Goal: Transaction & Acquisition: Download file/media

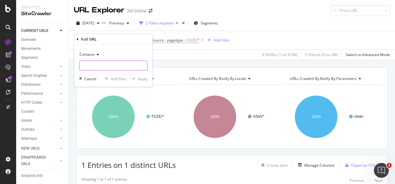
drag, startPoint x: 132, startPoint y: 65, endPoint x: 135, endPoint y: 68, distance: 3.9
click at [133, 66] on input "text" at bounding box center [113, 66] width 68 height 10
paste input "[URL][DOMAIN_NAME]"
type input "[URL][DOMAIN_NAME]"
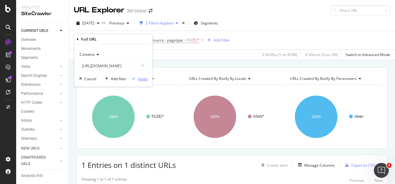
scroll to position [0, 0]
click at [137, 77] on div "button" at bounding box center [133, 79] width 8 height 4
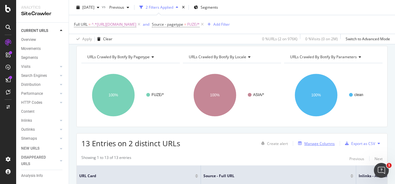
scroll to position [31, 0]
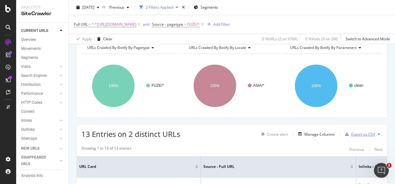
click at [351, 134] on div "Export as CSV" at bounding box center [363, 134] width 24 height 5
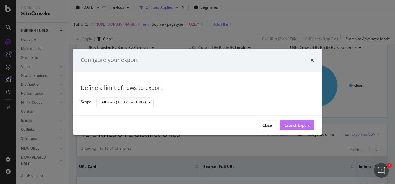
click at [282, 130] on button "Launch Export" at bounding box center [297, 126] width 34 height 10
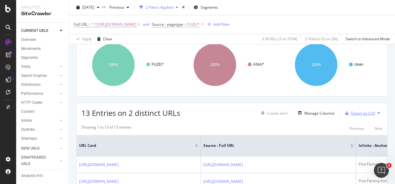
scroll to position [62, 0]
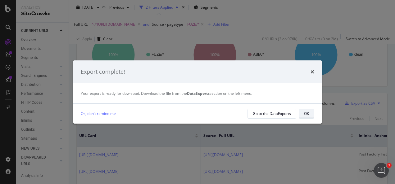
click at [307, 110] on div "OK" at bounding box center [306, 114] width 5 height 9
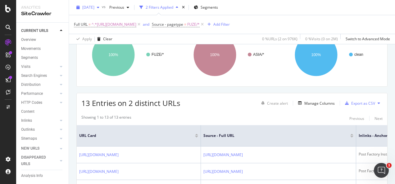
click at [94, 6] on span "[DATE]" at bounding box center [88, 7] width 12 height 5
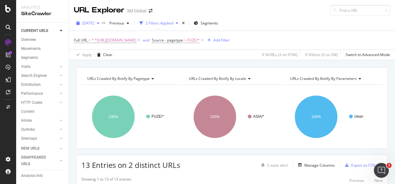
click at [88, 21] on span "[DATE]" at bounding box center [88, 22] width 12 height 5
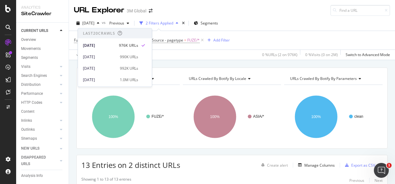
click at [168, 51] on div "Apply Clear 0 % URLs ( 2 on 976K ) 0 % Visits ( 0 on 2M ) Switch to Advanced Mo…" at bounding box center [232, 55] width 326 height 10
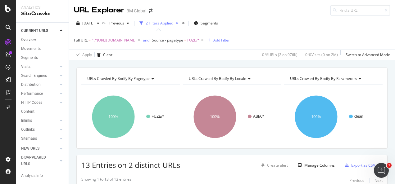
drag, startPoint x: 181, startPoint y: 39, endPoint x: 192, endPoint y: 70, distance: 32.8
click at [136, 39] on span "^.*[URL][DOMAIN_NAME]" at bounding box center [114, 40] width 45 height 9
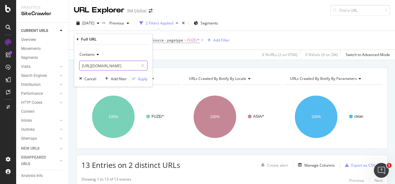
click at [143, 67] on icon at bounding box center [142, 66] width 3 height 4
click at [130, 65] on input "text" at bounding box center [113, 66] width 68 height 10
paste input "https://www.3mnz.co.nz/3M/en_NZ/post-factory-installation-nz/customers/"
type input "https://www.3mnz.co.nz/3M/en_NZ/post-factory-installation-nz/customers/"
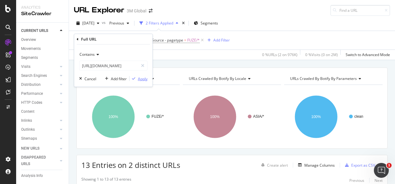
scroll to position [0, 0]
click at [145, 77] on div "Apply" at bounding box center [143, 78] width 10 height 5
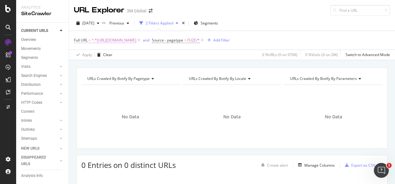
click at [136, 40] on span "^.*https://www.3mnz.co.nz/3M/en_NZ/post-factory-installation-nz/customers/.*$" at bounding box center [114, 40] width 45 height 9
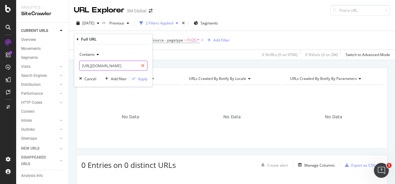
click at [142, 67] on icon at bounding box center [142, 66] width 3 height 4
click at [135, 67] on input "text" at bounding box center [113, 66] width 68 height 10
paste input "https://www.3mnz.co.nz/3M/en_NZ/post-factory-installation-nz/customers/automoti…"
type input "https://www.3mnz.co.nz/3M/en_NZ/post-factory-installation-nz/customers/automoti…"
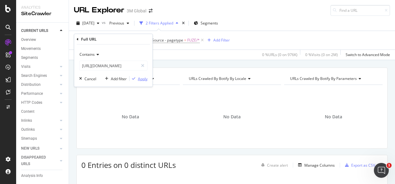
scroll to position [0, 0]
click at [142, 81] on div "Apply" at bounding box center [143, 78] width 10 height 5
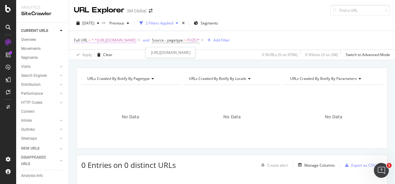
click at [136, 39] on span "^.*https://www.3mnz.co.nz/3M/en_NZ/post-factory-installation-nz/customers/autom…" at bounding box center [114, 40] width 45 height 9
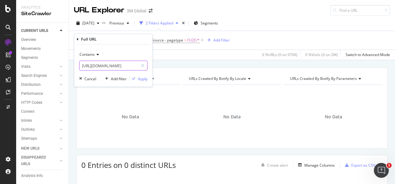
drag, startPoint x: 141, startPoint y: 67, endPoint x: 136, endPoint y: 66, distance: 5.1
click at [141, 67] on div at bounding box center [142, 66] width 9 height 10
click at [136, 66] on input "text" at bounding box center [113, 66] width 68 height 10
paste input "https://www.3mnz.co.nz/3M/en_NZ/post-factory-installation-nz/customers/auto-ent…"
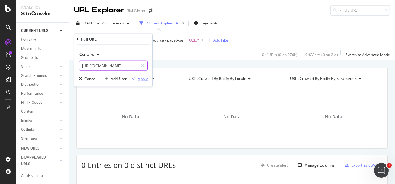
type input "https://www.3mnz.co.nz/3M/en_NZ/post-factory-installation-nz/customers/auto-ent…"
click at [140, 79] on div "Apply" at bounding box center [143, 78] width 10 height 5
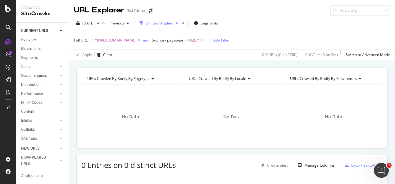
click at [136, 42] on span "^.*https://www.3mnz.co.nz/3M/en_NZ/post-factory-installation-nz/customers/auto-…" at bounding box center [114, 40] width 45 height 9
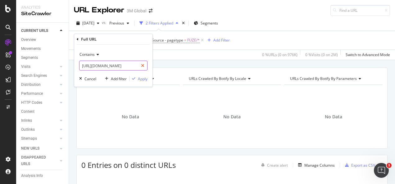
click at [144, 66] on icon at bounding box center [142, 66] width 3 height 4
click at [142, 66] on input "text" at bounding box center [113, 66] width 68 height 10
paste input "https://www.3mnz.co.nz/3M/en_NZ/post-factory-installation-nz/paint-protection-f…"
type input "https://www.3mnz.co.nz/3M/en_NZ/post-factory-installation-nz/paint-protection-f…"
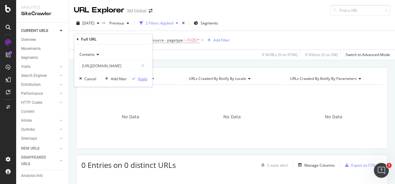
scroll to position [0, 0]
click at [141, 80] on div "Apply" at bounding box center [143, 78] width 10 height 5
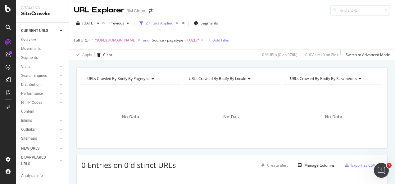
click at [136, 42] on span "^.*https://www.3mnz.co.nz/3M/en_NZ/post-factory-installation-nz/paint-protectio…" at bounding box center [114, 40] width 45 height 9
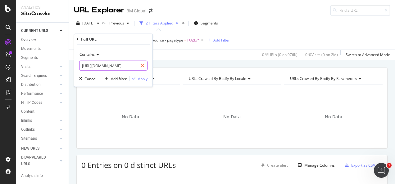
click at [141, 65] on icon at bounding box center [142, 66] width 3 height 4
click at [135, 64] on input "text" at bounding box center [113, 66] width 68 height 10
paste input "https://www.3mnz.co.nz/3M/en_NZ/post-factory-installation-nz/paint-protection-f…"
type input "https://www.3mnz.co.nz/3M/en_NZ/post-factory-installation-nz/paint-protection-f…"
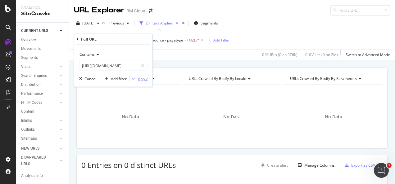
click at [142, 76] on button "Apply" at bounding box center [138, 79] width 18 height 6
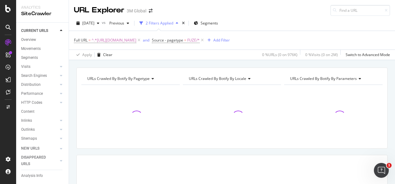
click at [142, 76] on span "URLs Crawled By Botify By pagetype" at bounding box center [118, 78] width 62 height 5
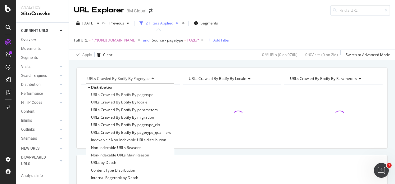
click at [145, 64] on div "URLs Crawled By Botify By pagetype Distribution URLs Crawled By Botify By paget…" at bounding box center [232, 67] width 326 height 15
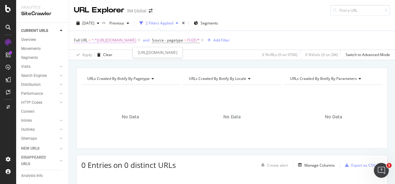
click at [136, 41] on span "^.*https://www.3mnz.co.nz/3M/en_NZ/post-factory-installation-nz/paint-protectio…" at bounding box center [114, 40] width 45 height 9
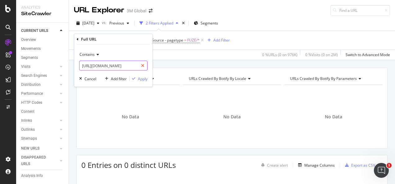
click at [142, 66] on icon at bounding box center [142, 66] width 3 height 4
click at [133, 65] on input "text" at bounding box center [113, 66] width 68 height 10
paste input "[URL][DOMAIN_NAME]"
type input "[URL][DOMAIN_NAME]"
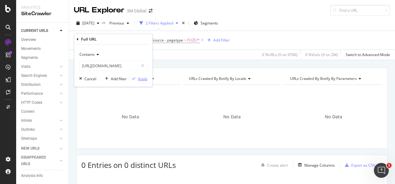
scroll to position [0, 0]
click at [141, 77] on div "Apply" at bounding box center [143, 78] width 10 height 5
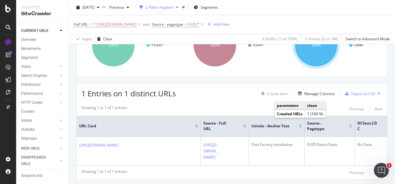
scroll to position [25, 0]
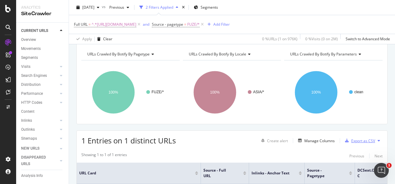
click at [362, 141] on div "Export as CSV" at bounding box center [363, 140] width 24 height 5
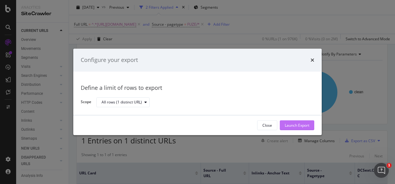
click at [294, 125] on div "Launch Export" at bounding box center [297, 125] width 25 height 5
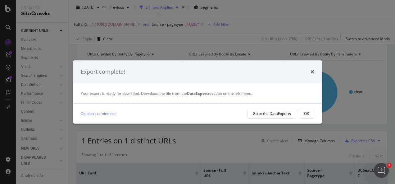
click at [306, 114] on div "OK" at bounding box center [306, 113] width 5 height 5
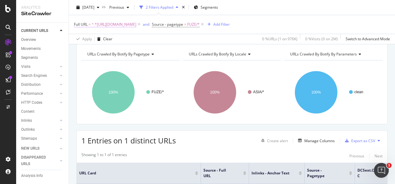
click at [136, 27] on span "^.*https://www.3mnz.co.nz/3M/en_NZ/post-factory-installation-nz/support/.*$" at bounding box center [114, 24] width 45 height 9
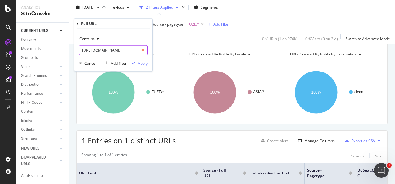
click at [144, 52] on icon at bounding box center [142, 50] width 3 height 4
click at [132, 48] on input "text" at bounding box center [113, 50] width 68 height 10
paste input "https://www.3mnz.co.nz/3M/en_NZ/post-factory-installation-nz/resources/"
type input "https://www.3mnz.co.nz/3M/en_NZ/post-factory-installation-nz/resources/"
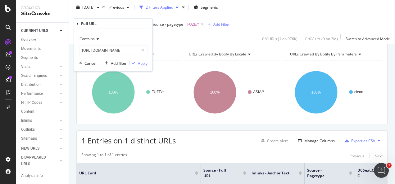
scroll to position [0, 0]
click at [137, 61] on div "button" at bounding box center [133, 63] width 8 height 4
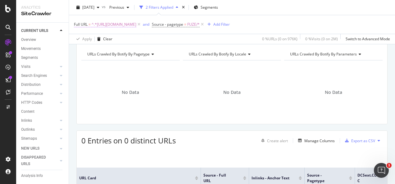
click at [136, 25] on span "^.*https://www.3mnz.co.nz/3M/en_NZ/post-factory-installation-nz/resources/.*$" at bounding box center [114, 24] width 45 height 9
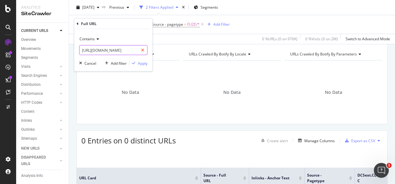
click at [141, 49] on div at bounding box center [142, 50] width 9 height 10
click at [138, 49] on input "text" at bounding box center [113, 50] width 68 height 10
paste input "https://www.3mnz.co.nz/3M/en_NZ/post-factory-installation-nz/resources/after-wr…"
type input "https://www.3mnz.co.nz/3M/en_NZ/post-factory-installation-nz/resources/after-wr…"
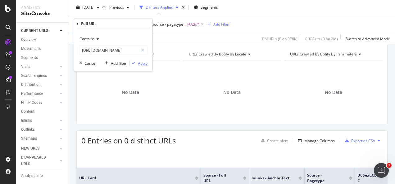
click at [138, 63] on div "Apply" at bounding box center [143, 63] width 10 height 5
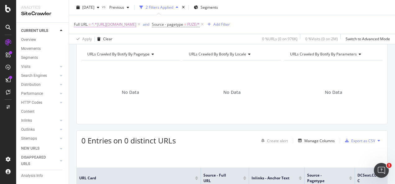
click at [136, 22] on span "^.*https://www.3mnz.co.nz/3M/en_NZ/post-factory-installation-nz/resources/after…" at bounding box center [114, 24] width 45 height 9
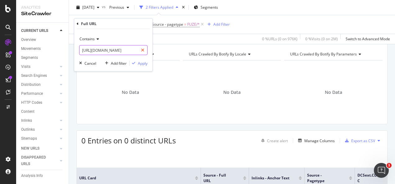
click at [145, 50] on div at bounding box center [142, 50] width 9 height 10
click at [139, 50] on input "text" at bounding box center [113, 50] width 68 height 10
paste input "https://www.3mnz.co.nz/3M/en_NZ/post-factory-installation-nz/resources/leave-ca…"
type input "https://www.3mnz.co.nz/3M/en_NZ/post-factory-installation-nz/resources/leave-ca…"
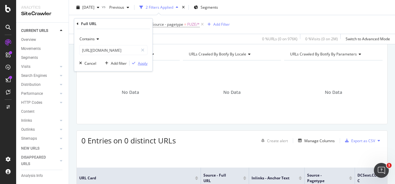
click at [140, 63] on div "Apply" at bounding box center [143, 63] width 10 height 5
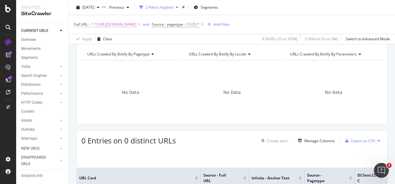
click at [136, 24] on span "^.*https://www.3mnz.co.nz/3M/en_NZ/post-factory-installation-nz/resources/leave…" at bounding box center [114, 24] width 45 height 9
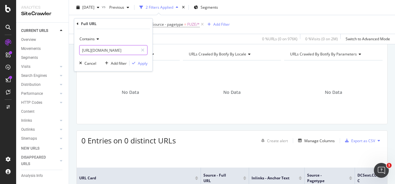
click at [143, 52] on icon at bounding box center [142, 50] width 3 height 4
click at [138, 51] on input "text" at bounding box center [113, 50] width 68 height 10
paste input "https://www.3mnz.co.nz/3M/en_NZ/post-factory-installation-nz/resources/caring-f…"
type input "https://www.3mnz.co.nz/3M/en_NZ/post-factory-installation-nz/resources/caring-f…"
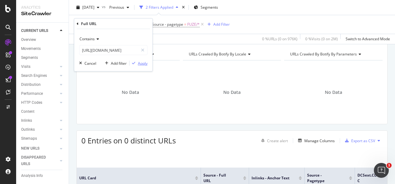
click at [143, 60] on button "Apply" at bounding box center [138, 63] width 18 height 6
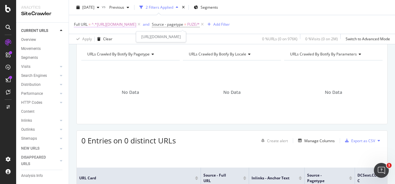
click at [136, 23] on span "^.*https://www.3mnz.co.nz/3M/en_NZ/post-factory-installation-nz/resources/carin…" at bounding box center [114, 24] width 45 height 9
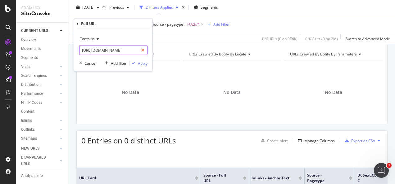
click at [142, 52] on icon at bounding box center [142, 50] width 3 height 4
drag, startPoint x: 138, startPoint y: 51, endPoint x: 139, endPoint y: 55, distance: 4.4
click at [138, 51] on input "text" at bounding box center [113, 50] width 68 height 10
paste input "https://www.3mnz.co.nz/3M/en_NZ/post-factory-installation-nz/resources/drive-yo…"
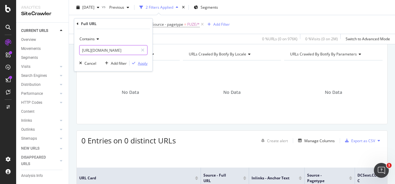
type input "https://www.3mnz.co.nz/3M/en_NZ/post-factory-installation-nz/resources/drive-yo…"
click at [140, 63] on div "Apply" at bounding box center [143, 63] width 10 height 5
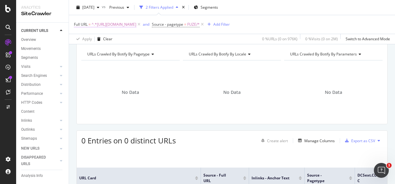
click at [136, 23] on span "^.*https://www.3mnz.co.nz/3M/en_NZ/post-factory-installation-nz/resources/drive…" at bounding box center [114, 24] width 45 height 9
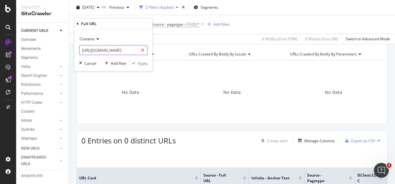
click at [140, 50] on div at bounding box center [142, 50] width 9 height 10
click at [133, 50] on input "text" at bounding box center [113, 50] width 68 height 10
paste input "https://www.3mnz.co.nz/3M/en_NZ/post-factory-installation-nz/resources/auto-wra…"
type input "https://www.3mnz.co.nz/3M/en_NZ/post-factory-installation-nz/resources/auto-wra…"
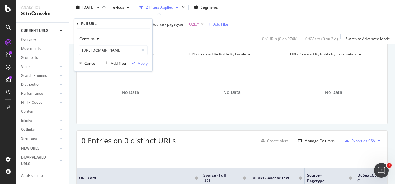
click at [135, 61] on div "button" at bounding box center [133, 63] width 8 height 4
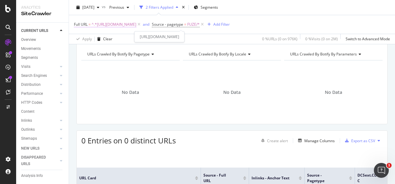
click at [136, 25] on span "^.*https://www.3mnz.co.nz/3M/en_NZ/post-factory-installation-nz/resources/auto-…" at bounding box center [114, 24] width 45 height 9
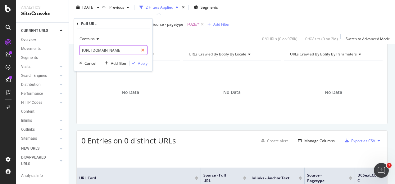
click at [145, 50] on div at bounding box center [142, 50] width 9 height 10
click at [132, 50] on input "text" at bounding box center [113, 50] width 68 height 10
paste input "https://www.3mnz.co.nz/3M/en_NZ/post-factory-installation-nz/resources/paint-pr…"
type input "https://www.3mnz.co.nz/3M/en_NZ/post-factory-installation-nz/resources/paint-pr…"
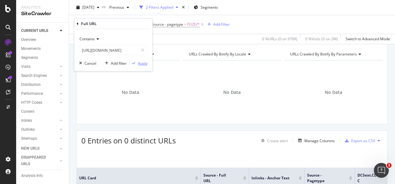
click at [143, 64] on div "Apply" at bounding box center [143, 63] width 10 height 5
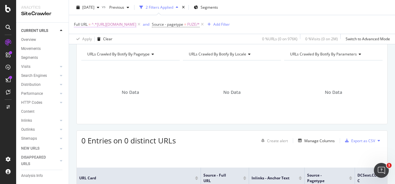
click at [136, 27] on span "^.*https://www.3mnz.co.nz/3M/en_NZ/post-factory-installation-nz/resources/paint…" at bounding box center [114, 24] width 45 height 9
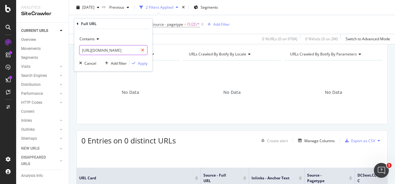
click at [143, 49] on icon at bounding box center [142, 50] width 3 height 4
click at [133, 49] on input "text" at bounding box center [113, 50] width 68 height 10
paste input "https://www.3mnz.co.nz/3M/en_NZ/post-factory-installation-nz/resources/consumer…"
type input "https://www.3mnz.co.nz/3M/en_NZ/post-factory-installation-nz/resources/consumer…"
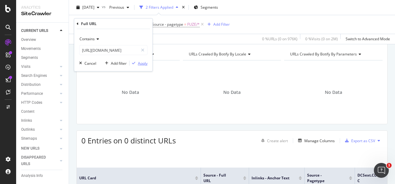
click at [142, 62] on div "Apply" at bounding box center [143, 63] width 10 height 5
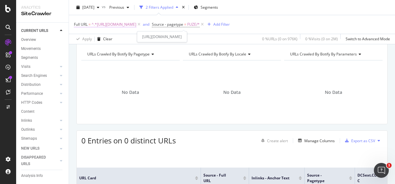
click at [136, 27] on span "^.*https://www.3mnz.co.nz/3M/en_NZ/post-factory-installation-nz/resources/consu…" at bounding box center [114, 24] width 45 height 9
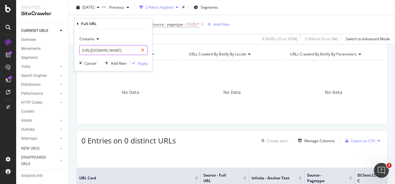
click at [145, 47] on div at bounding box center [142, 50] width 9 height 10
click at [136, 48] on input "text" at bounding box center [113, 50] width 68 height 10
paste input "https://www.3mnz.co.nz/3M/en_NZ/post-factory-installation-nz/resources/consumer…"
type input "https://www.3mnz.co.nz/3M/en_NZ/post-factory-installation-nz/resources/consumer…"
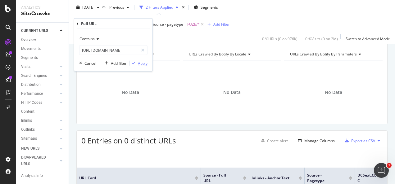
click at [143, 62] on div "Apply" at bounding box center [143, 63] width 10 height 5
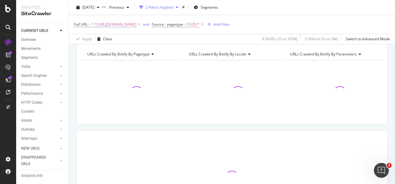
scroll to position [32, 0]
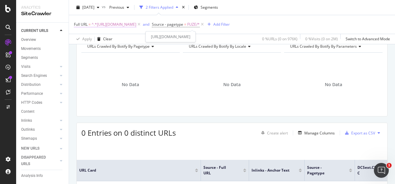
click at [136, 24] on span "^.*https://www.3mnz.co.nz/3M/en_NZ/post-factory-installation-nz/resources/consu…" at bounding box center [114, 24] width 45 height 9
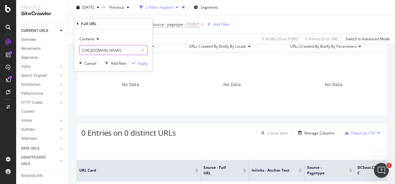
drag, startPoint x: 140, startPoint y: 24, endPoint x: 140, endPoint y: 50, distance: 25.8
click at [140, 52] on div at bounding box center [142, 50] width 9 height 10
click at [132, 52] on input "text" at bounding box center [113, 50] width 68 height 10
paste input "https://www.3mnz.co.nz/3M/en_NZ/post-factory-installation-nz/paint-protection-f…"
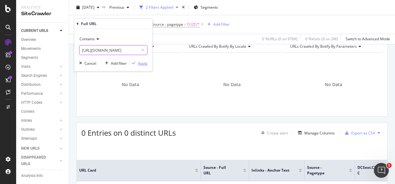
type input "https://www.3mnz.co.nz/3M/en_NZ/post-factory-installation-nz/paint-protection-f…"
click at [137, 65] on div "Apply" at bounding box center [138, 64] width 18 height 6
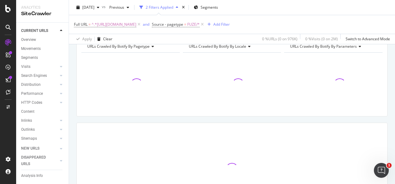
scroll to position [25, 0]
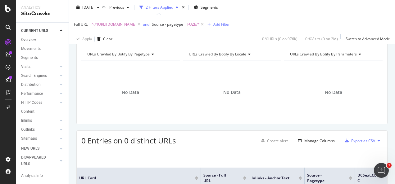
click at [136, 25] on span "^.*https://www.3mnz.co.nz/3M/en_NZ/post-factory-installation-nz/paint-protectio…" at bounding box center [114, 24] width 45 height 9
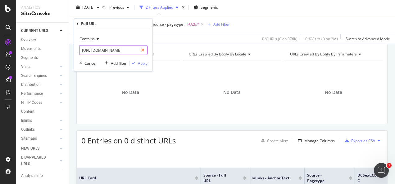
click at [144, 50] on icon at bounding box center [142, 50] width 3 height 4
drag, startPoint x: 137, startPoint y: 50, endPoint x: 142, endPoint y: 56, distance: 7.9
click at [137, 50] on input "text" at bounding box center [113, 50] width 68 height 10
paste input "https://www.3mnz.co.nz/3M/en_NZ/automotive-window-solutions-nz/"
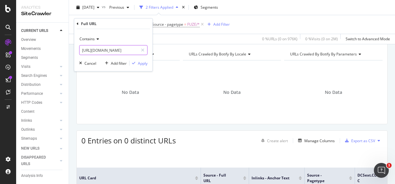
type input "https://www.3mnz.co.nz/3M/en_NZ/automotive-window-solutions-nz/"
click at [142, 66] on div "Contains https://www.3mnz.co.nz/3M/en_NZ/automotive-window-solutions-nz/ Cancel…" at bounding box center [113, 50] width 78 height 42
click at [142, 62] on div "Apply" at bounding box center [143, 63] width 10 height 5
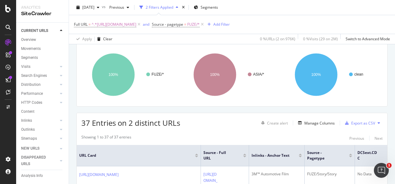
scroll to position [56, 0]
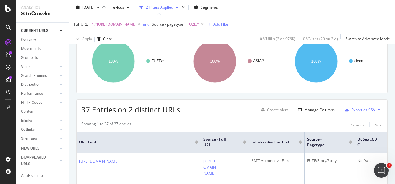
click at [351, 108] on div "Export as CSV" at bounding box center [363, 109] width 24 height 5
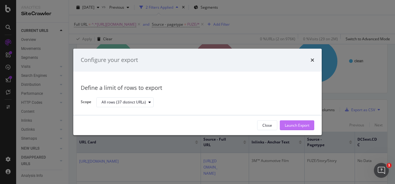
click at [290, 122] on div "Launch Export" at bounding box center [297, 125] width 25 height 9
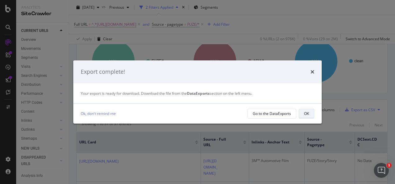
click at [300, 115] on button "OK" at bounding box center [307, 114] width 16 height 10
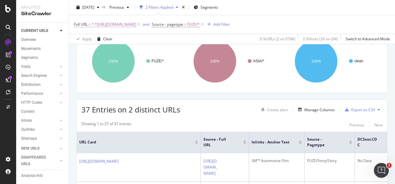
click at [136, 25] on span "^.*https://www.3mnz.co.nz/3M/en_NZ/automotive-window-solutions-nz/.*$" at bounding box center [114, 24] width 45 height 9
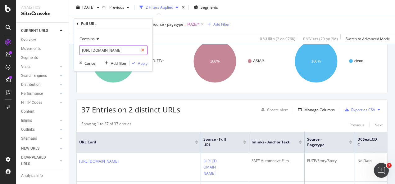
click at [144, 52] on icon at bounding box center [142, 50] width 3 height 4
click at [137, 50] on input "text" at bounding box center [113, 50] width 68 height 10
paste input "https://www.3mnz.co.nz/3M/en_NZ/automotive-window-solutions-nz/contact-us/"
type input "https://www.3mnz.co.nz/3M/en_NZ/automotive-window-solutions-nz/contact-us/"
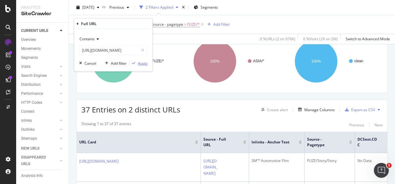
scroll to position [0, 0]
click at [141, 63] on div "Apply" at bounding box center [143, 63] width 10 height 5
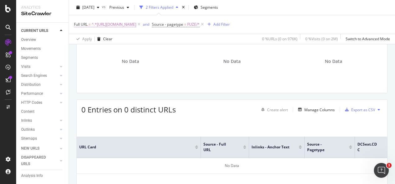
click at [136, 25] on span "^.*https://www.3mnz.co.nz/3M/en_NZ/automotive-window-solutions-nz/contact-us/.*$" at bounding box center [114, 24] width 45 height 9
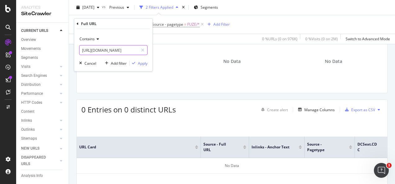
click at [144, 50] on icon at bounding box center [142, 50] width 3 height 4
paste input "https://www.3mnz.co.nz/3M/en_NZ/automotive-window-solutions-nz/automotive-windo…"
click at [131, 50] on input "text" at bounding box center [113, 50] width 68 height 10
type input "https://www.3mnz.co.nz/3M/en_NZ/automotive-window-solutions-nz/automotive-windo…"
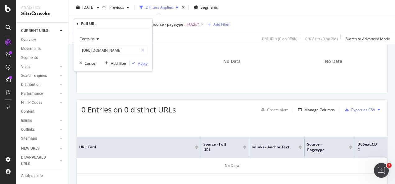
click at [142, 62] on div "Apply" at bounding box center [143, 63] width 10 height 5
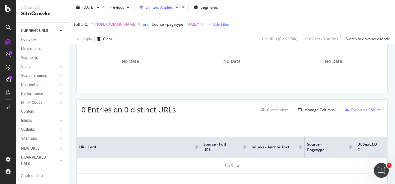
drag, startPoint x: 242, startPoint y: 24, endPoint x: 247, endPoint y: 29, distance: 7.0
click at [136, 25] on span "^.*https://www.3mnz.co.nz/3M/en_NZ/automotive-window-solutions-nz/automotive-wi…" at bounding box center [114, 24] width 45 height 9
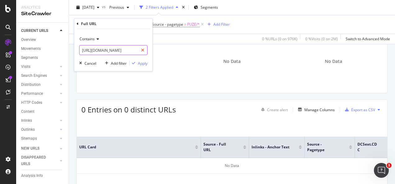
click at [144, 50] on icon at bounding box center [142, 50] width 3 height 4
click at [137, 49] on input "text" at bounding box center [113, 50] width 68 height 10
paste input "https://www.3mnz.co.nz/3M/en_NZ/automotive-window-solutions-nz/solutions/"
type input "https://www.3mnz.co.nz/3M/en_NZ/automotive-window-solutions-nz/solutions/"
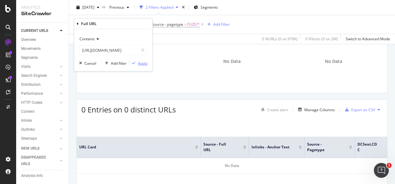
scroll to position [0, 0]
click at [140, 61] on div "Apply" at bounding box center [143, 63] width 10 height 5
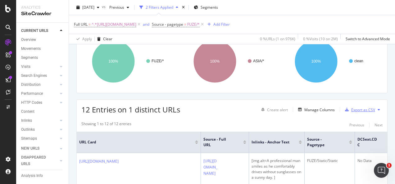
click at [351, 109] on div "Export as CSV" at bounding box center [363, 109] width 24 height 5
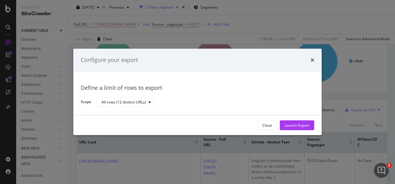
click at [285, 129] on div "Launch Export" at bounding box center [297, 125] width 25 height 9
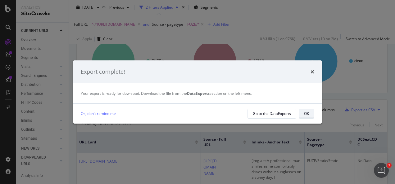
click at [308, 115] on div "OK" at bounding box center [306, 113] width 5 height 5
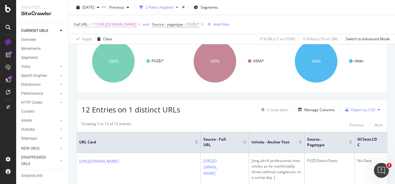
click at [136, 25] on span "^.*https://www.3mnz.co.nz/3M/en_NZ/automotive-window-solutions-nz/solutions/.*$" at bounding box center [114, 24] width 45 height 9
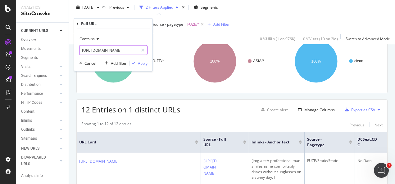
click at [143, 49] on icon at bounding box center [142, 50] width 3 height 4
click at [136, 48] on input "text" at bounding box center [113, 50] width 68 height 10
paste input "https://www.3mnz.co.nz/3M/en_NZ/automotive-window-solutions-nz/find-a-dealer/"
type input "https://www.3mnz.co.nz/3M/en_NZ/automotive-window-solutions-nz/find-a-dealer/"
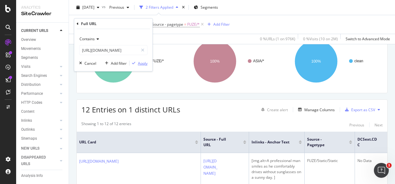
click at [143, 61] on div "Apply" at bounding box center [143, 63] width 10 height 5
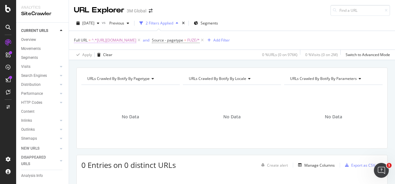
click at [136, 40] on span "^.*https://www.3mnz.co.nz/3M/en_NZ/automotive-window-solutions-nz/find-a-dealer…" at bounding box center [114, 40] width 45 height 9
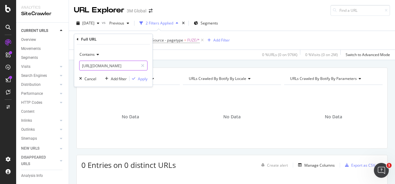
drag, startPoint x: 144, startPoint y: 65, endPoint x: 134, endPoint y: 65, distance: 10.2
click at [143, 65] on icon at bounding box center [142, 66] width 3 height 4
click at [134, 65] on input "text" at bounding box center [113, 66] width 68 height 10
paste input "https://www.3mnz.co.nz/3M/en_NZ/automotive-window-solutions-nz/solutions/"
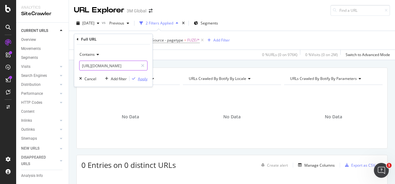
type input "https://www.3mnz.co.nz/3M/en_NZ/automotive-window-solutions-nz/solutions/"
click at [136, 76] on div "Apply" at bounding box center [138, 79] width 18 height 6
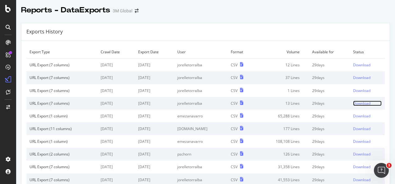
click at [355, 101] on div "Download" at bounding box center [361, 103] width 17 height 5
click at [353, 91] on div "Download" at bounding box center [361, 90] width 17 height 5
click at [354, 78] on div "Download" at bounding box center [361, 77] width 17 height 5
click at [353, 64] on div "Download" at bounding box center [361, 64] width 17 height 5
